Goal: Navigation & Orientation: Find specific page/section

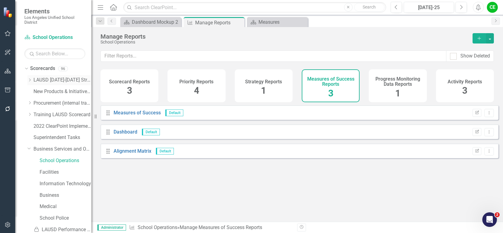
click at [29, 79] on icon at bounding box center [30, 80] width 2 height 3
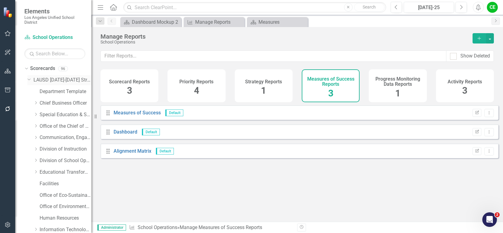
click at [61, 79] on link "LAUSD [DATE]-[DATE] Strategic Plan" at bounding box center [63, 80] width 58 height 7
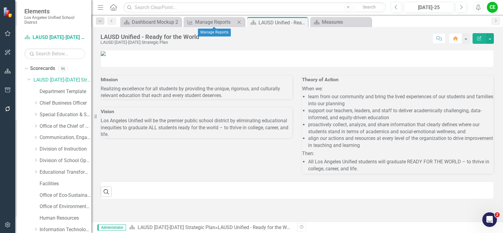
click at [237, 22] on icon "Close" at bounding box center [239, 22] width 6 height 5
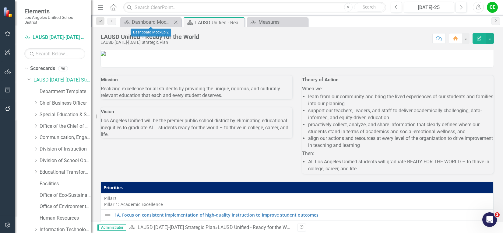
click at [175, 21] on icon "Close" at bounding box center [176, 22] width 6 height 5
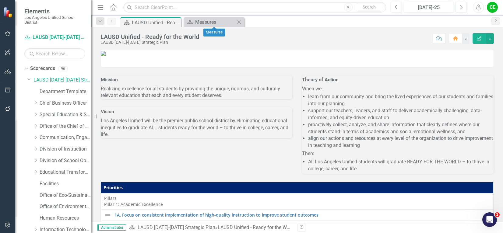
click at [239, 21] on icon "Close" at bounding box center [239, 22] width 6 height 5
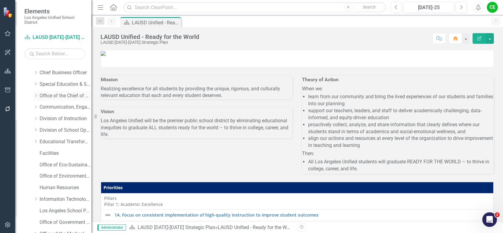
click at [36, 95] on icon "Dropdown" at bounding box center [36, 96] width 5 height 4
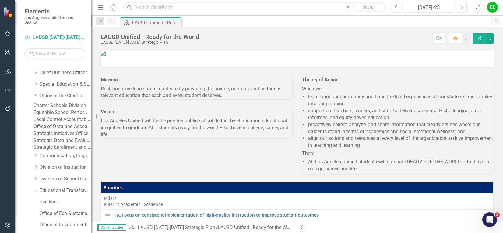
click at [58, 151] on link "Strategic Enrollment and Program Planning Office" at bounding box center [63, 147] width 58 height 7
